Goal: Information Seeking & Learning: Learn about a topic

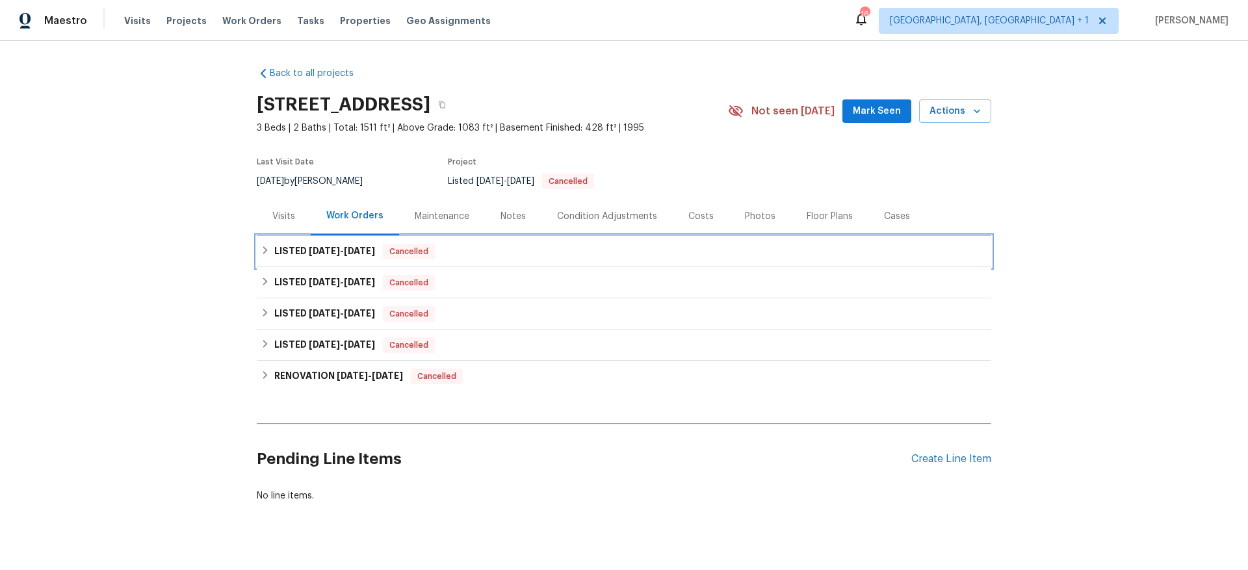
click at [492, 247] on div "LISTED [DATE] - [DATE] Cancelled" at bounding box center [624, 252] width 727 height 16
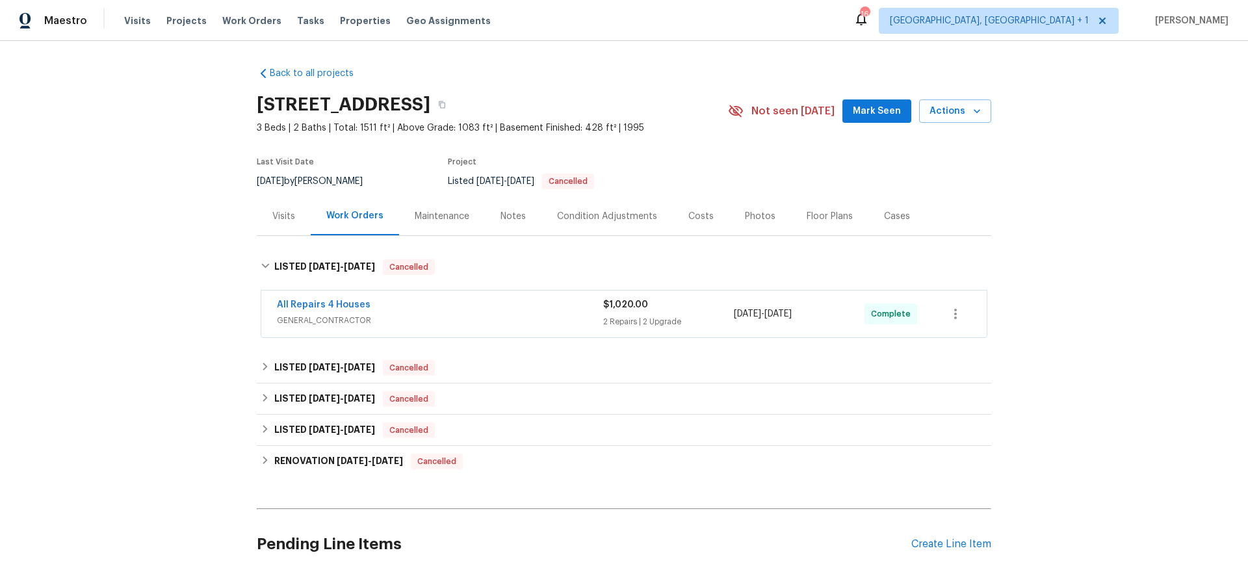
click at [475, 306] on div "All Repairs 4 Houses" at bounding box center [440, 306] width 326 height 16
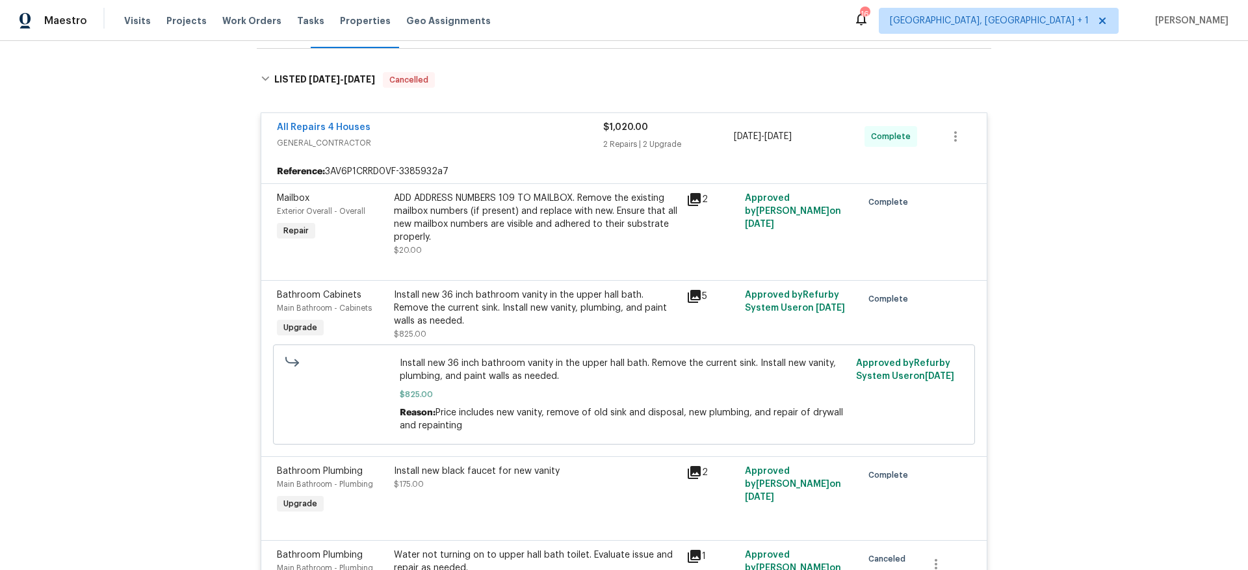
scroll to position [213, 0]
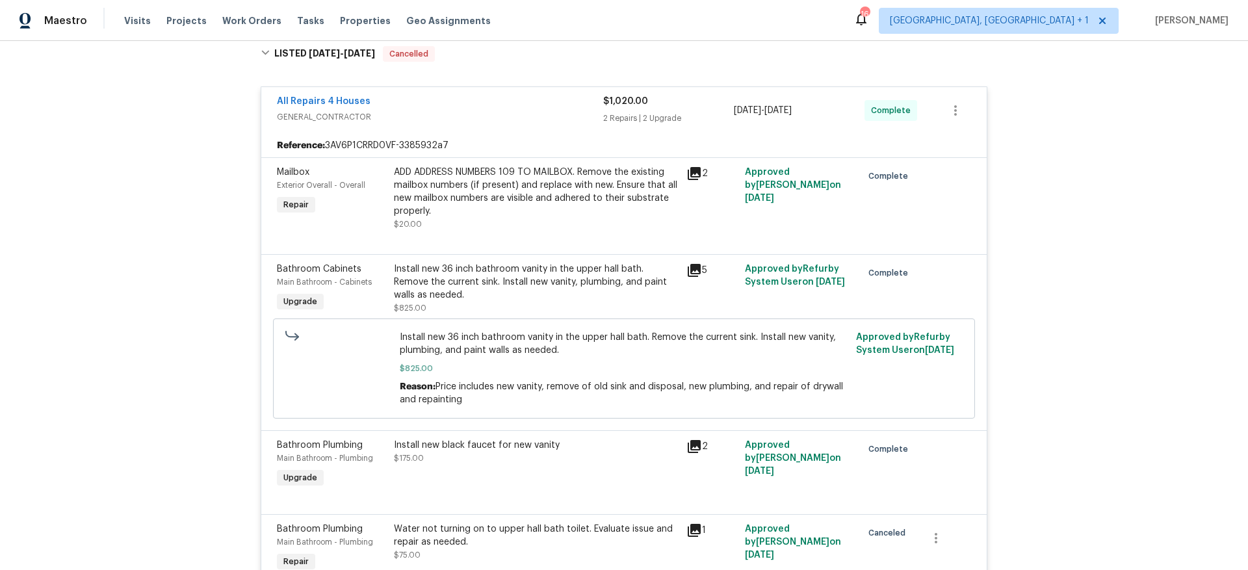
click at [675, 287] on div "Install new 36 inch bathroom vanity in the upper hall bath. Remove the current …" at bounding box center [536, 289] width 293 height 60
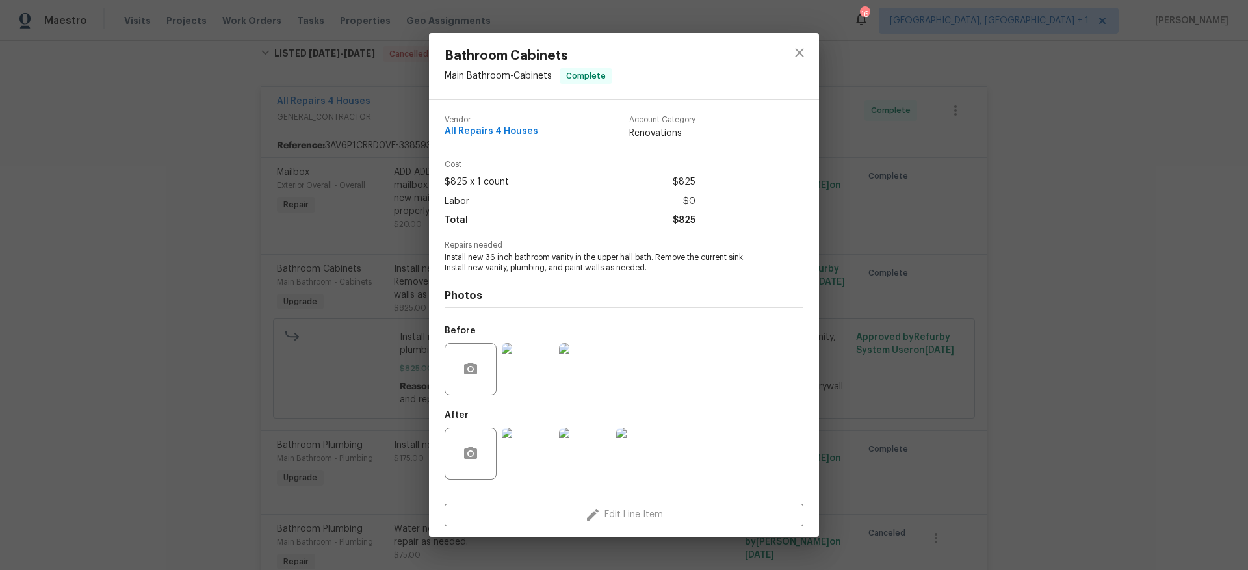
click at [527, 462] on img at bounding box center [528, 454] width 52 height 52
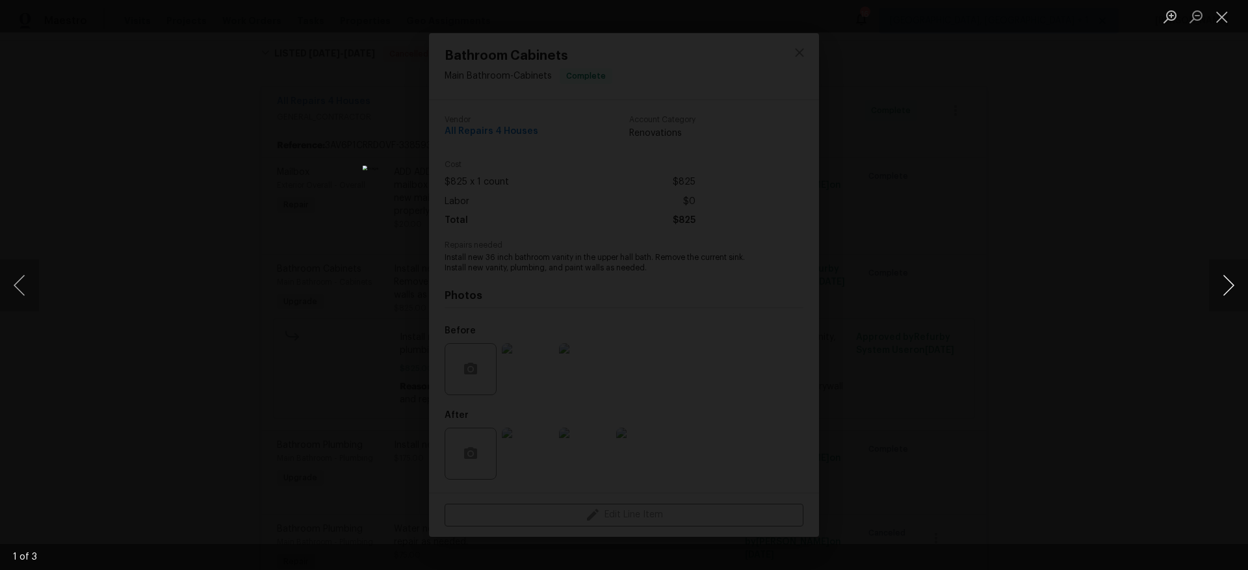
click at [1228, 271] on button "Next image" at bounding box center [1228, 285] width 39 height 52
click at [7, 289] on button "Previous image" at bounding box center [19, 285] width 39 height 52
click at [129, 284] on div "Lightbox" at bounding box center [624, 285] width 1248 height 570
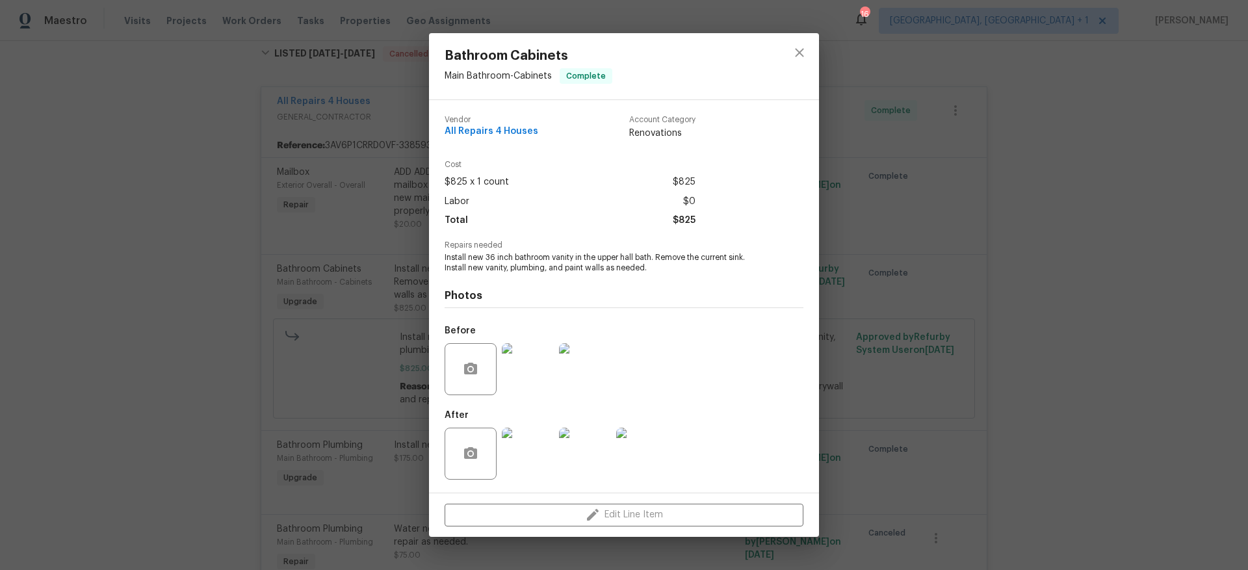
click at [536, 463] on img at bounding box center [528, 454] width 52 height 52
